Goal: Task Accomplishment & Management: Use online tool/utility

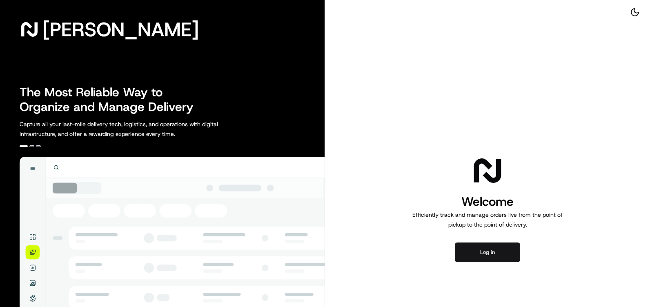
click at [493, 253] on button "Log in" at bounding box center [487, 252] width 65 height 20
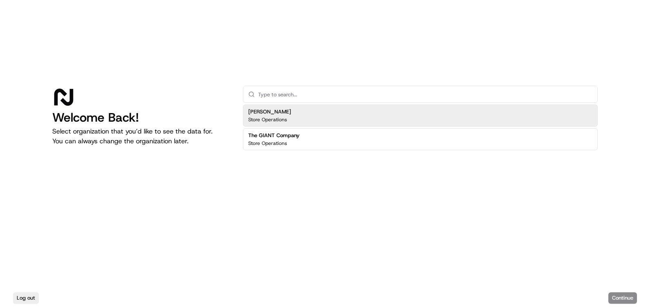
click at [381, 111] on div "[PERSON_NAME] Store Operations" at bounding box center [420, 115] width 355 height 22
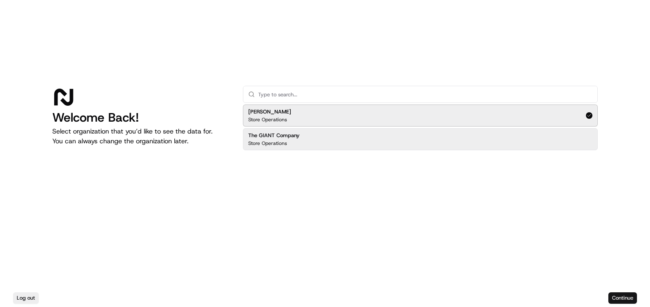
click at [621, 293] on button "Continue" at bounding box center [622, 297] width 29 height 11
